Goal: Navigation & Orientation: Understand site structure

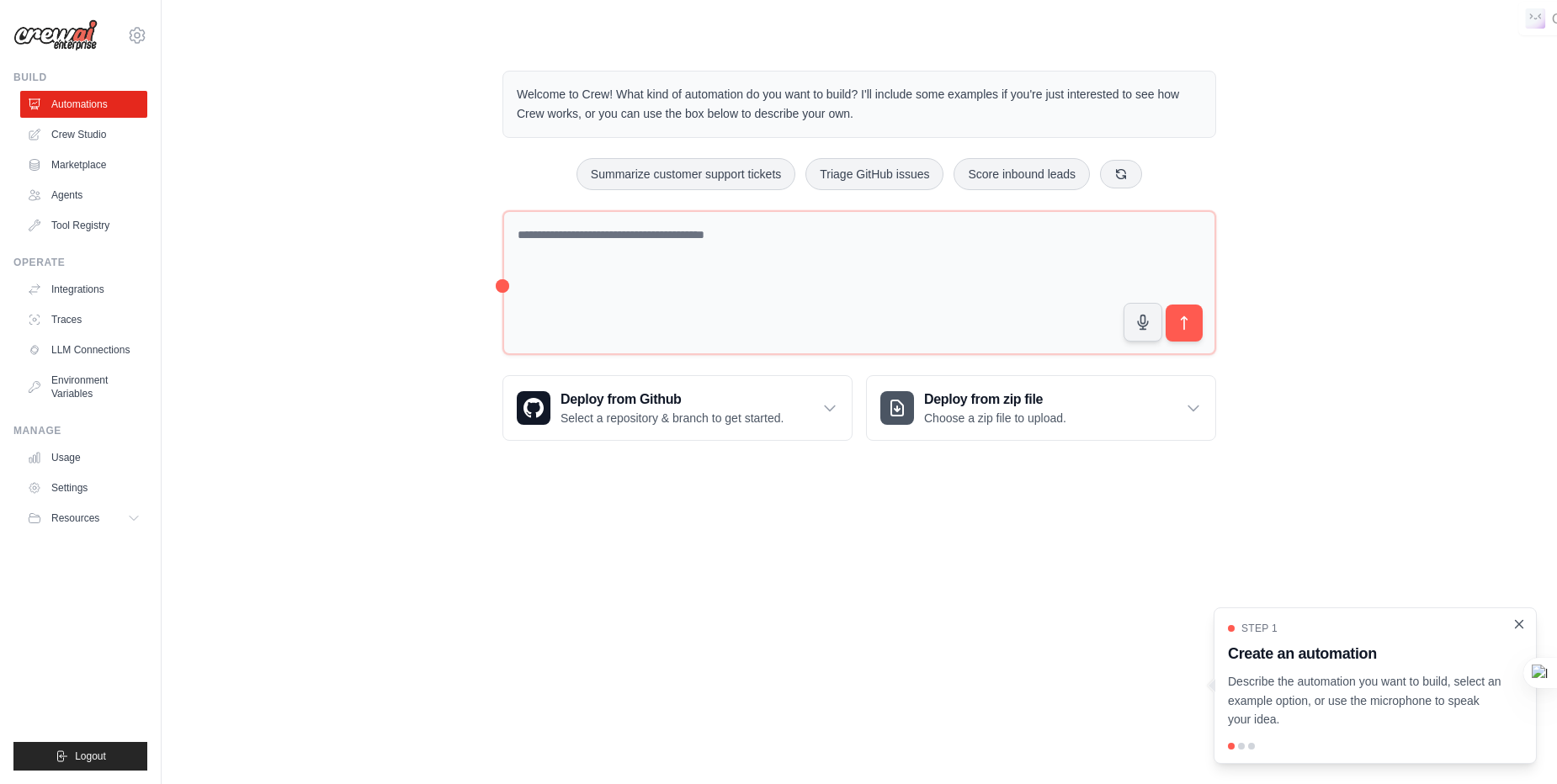
click at [1519, 628] on icon "Close walkthrough" at bounding box center [1519, 625] width 16 height 16
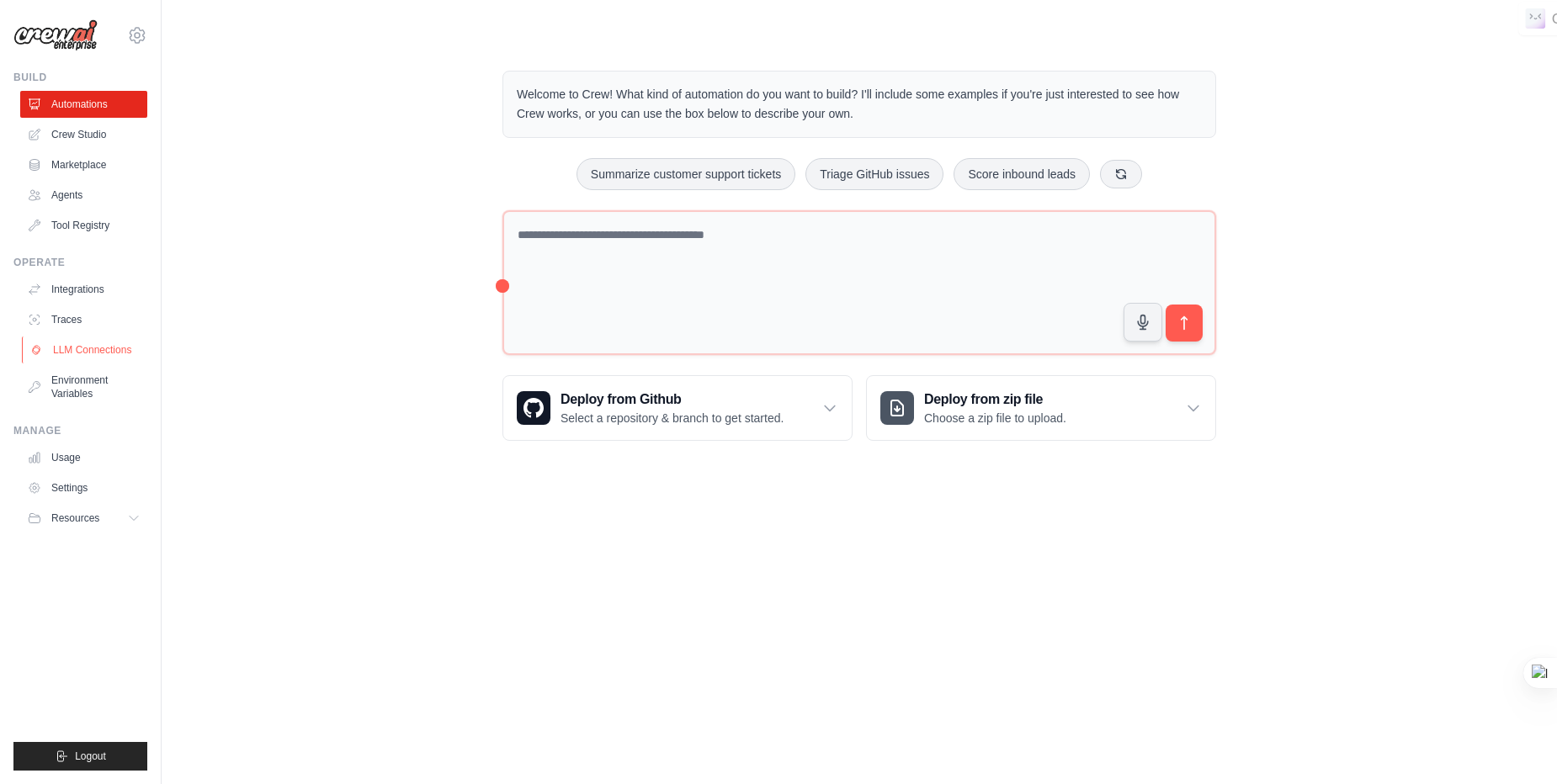
click at [100, 346] on link "LLM Connections" at bounding box center [84, 350] width 127 height 27
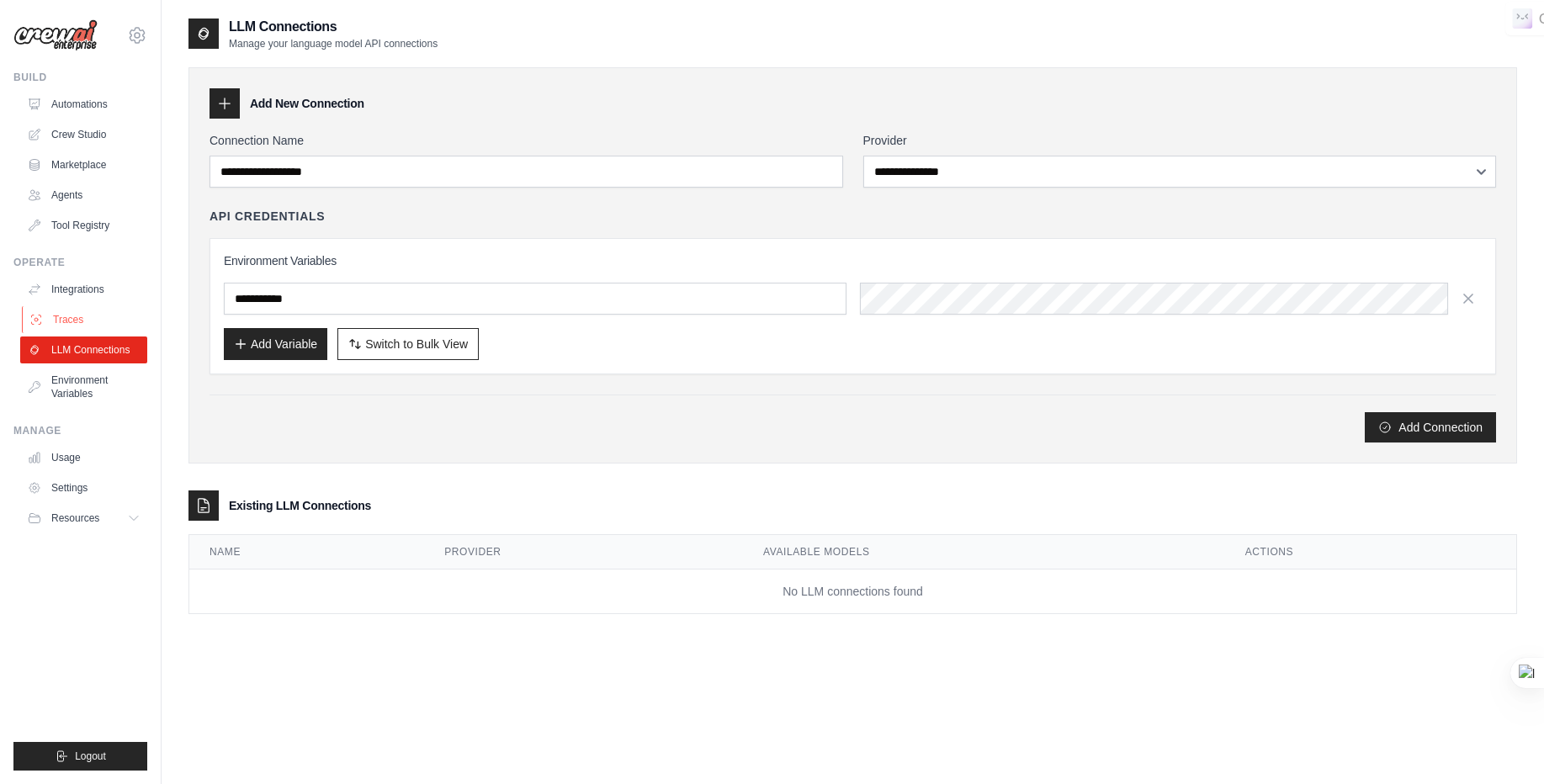
click at [90, 317] on link "Traces" at bounding box center [84, 320] width 127 height 27
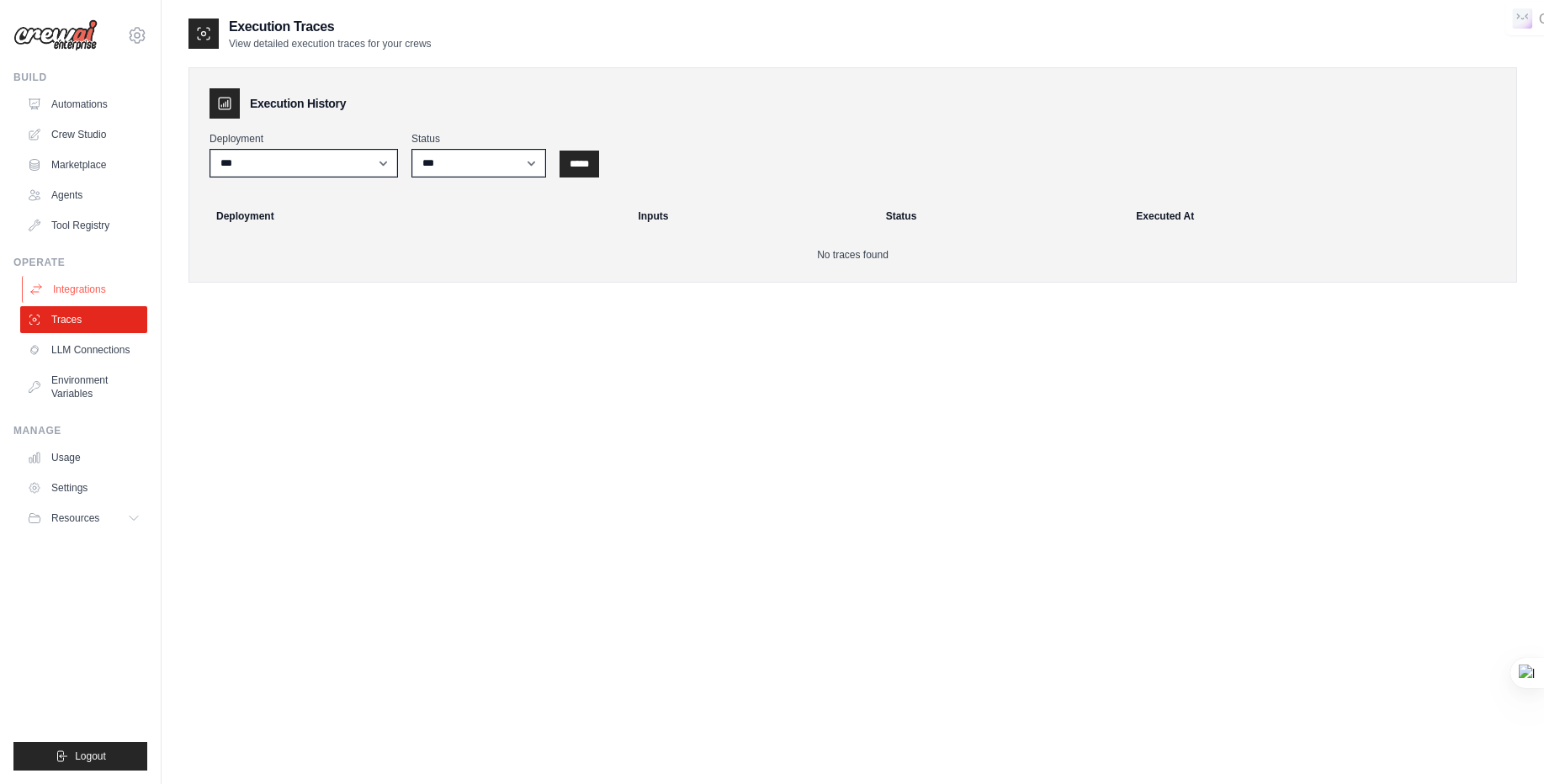
click at [76, 279] on link "Integrations" at bounding box center [84, 289] width 127 height 27
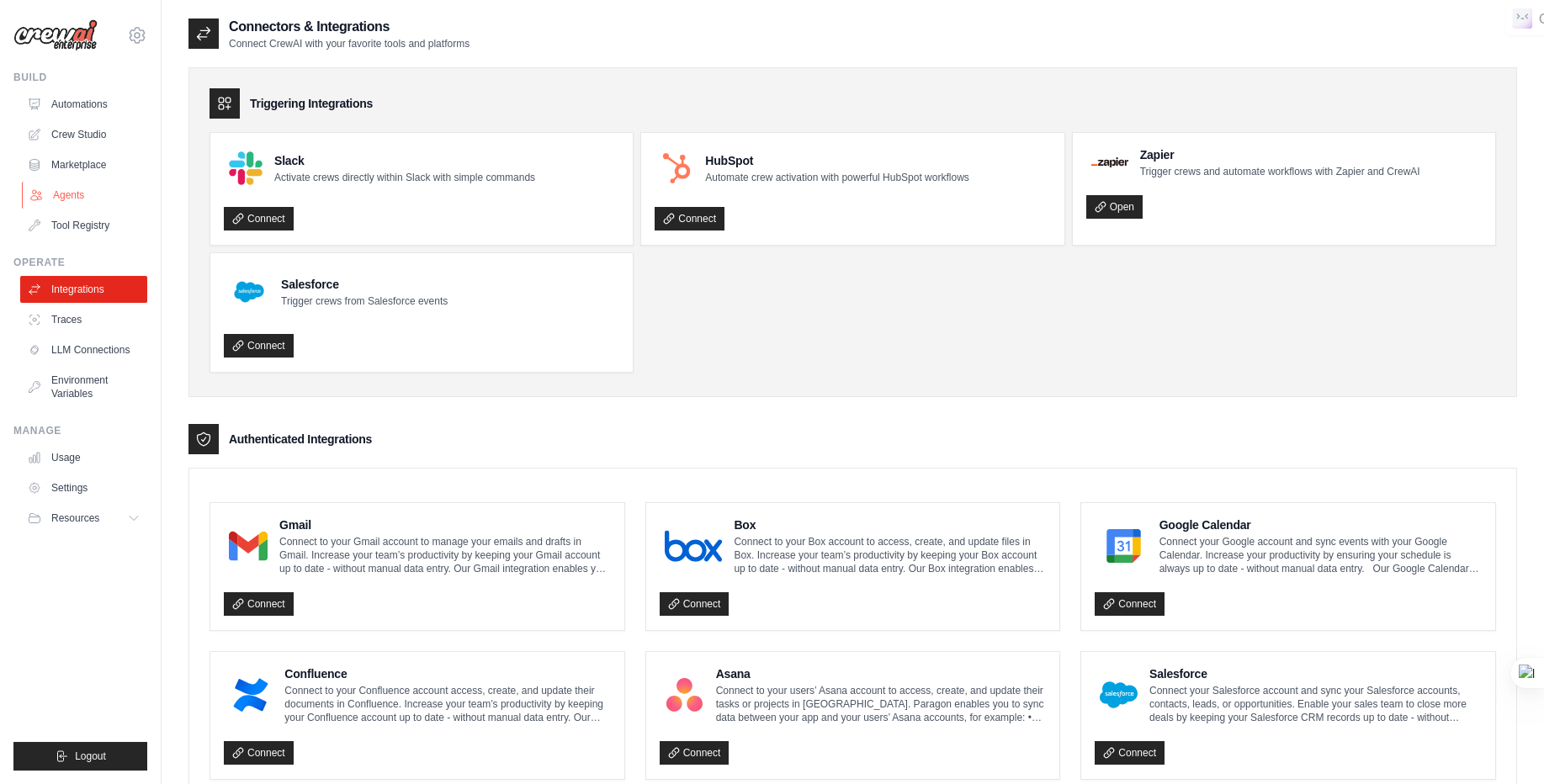
click at [72, 197] on link "Agents" at bounding box center [84, 195] width 127 height 27
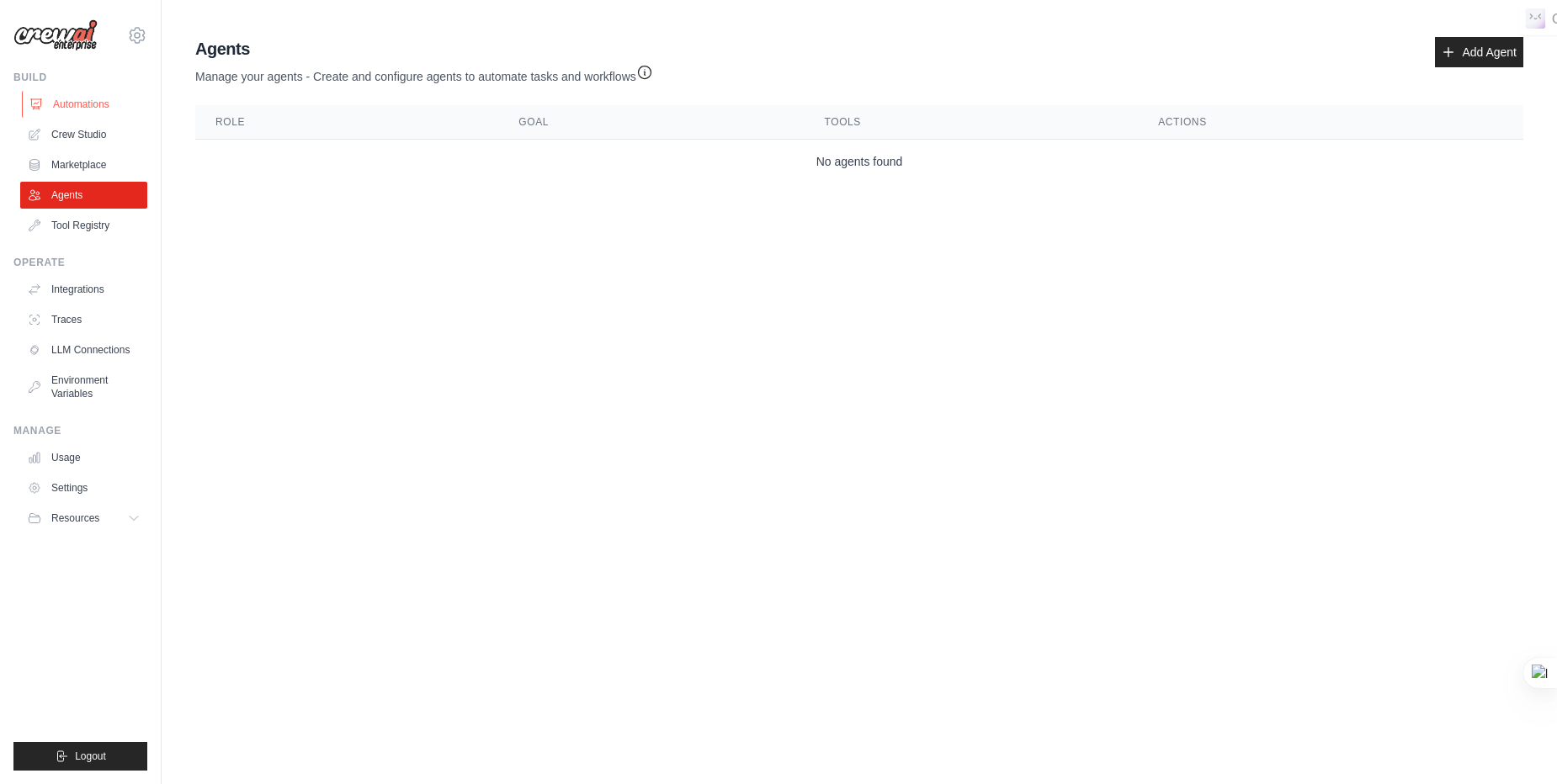
click at [88, 105] on link "Automations" at bounding box center [84, 103] width 127 height 27
